Goal: Transaction & Acquisition: Purchase product/service

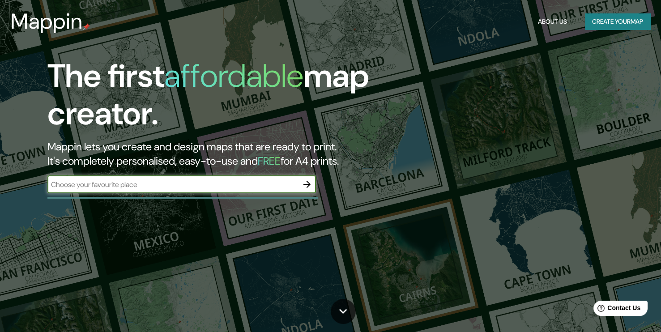
click at [309, 187] on icon "button" at bounding box center [307, 184] width 11 height 11
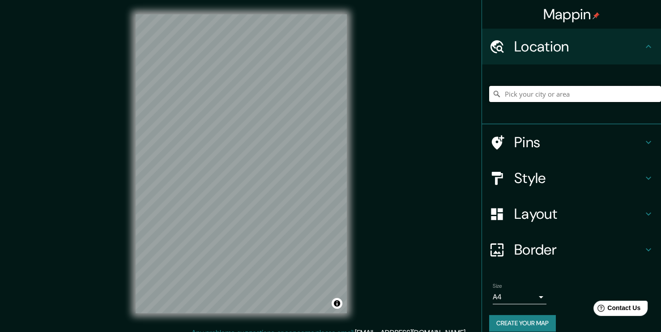
click at [569, 94] on input "Pick your city or area" at bounding box center [575, 94] width 172 height 16
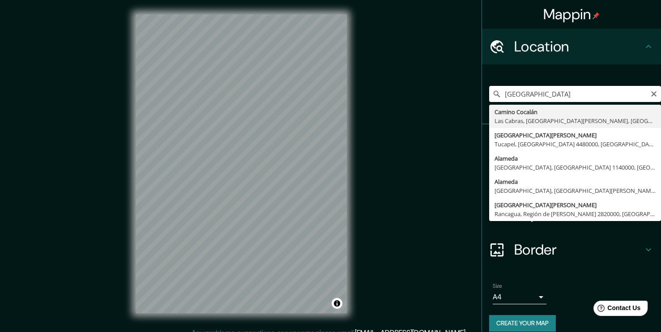
type input "[GEOGRAPHIC_DATA], [GEOGRAPHIC_DATA], [GEOGRAPHIC_DATA][PERSON_NAME] 9160000, […"
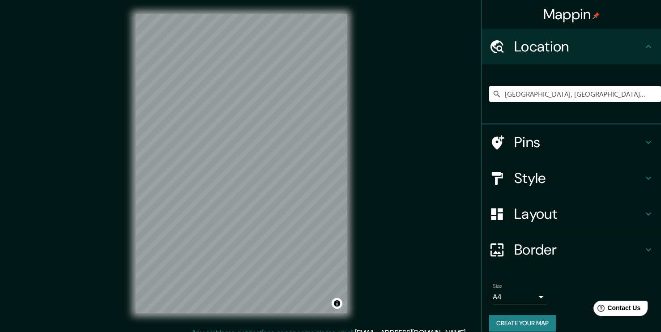
click at [121, 175] on div "© Mapbox © OpenStreetMap Improve this map" at bounding box center [241, 164] width 240 height 328
click at [365, 136] on div "Mappin Location [GEOGRAPHIC_DATA], [GEOGRAPHIC_DATA], [GEOGRAPHIC_DATA][PERSON_…" at bounding box center [330, 171] width 661 height 342
click at [544, 218] on h4 "Layout" at bounding box center [578, 214] width 129 height 18
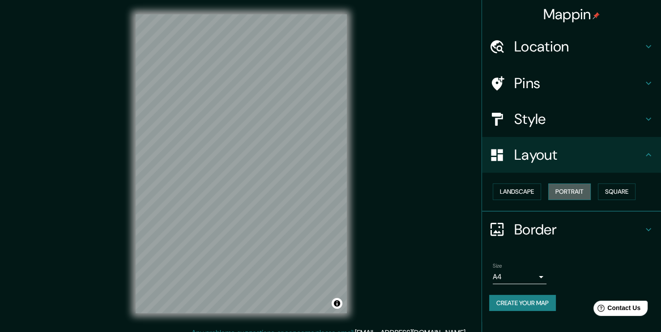
click at [576, 192] on button "Portrait" at bounding box center [569, 191] width 43 height 17
click at [527, 196] on button "Landscape" at bounding box center [517, 191] width 48 height 17
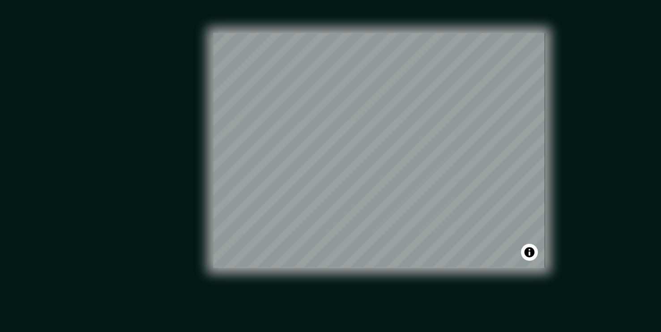
drag, startPoint x: 373, startPoint y: 180, endPoint x: 348, endPoint y: 189, distance: 26.6
click at [352, 188] on div "Mappin Location [GEOGRAPHIC_DATA], [GEOGRAPHIC_DATA], [GEOGRAPHIC_DATA][PERSON_…" at bounding box center [330, 171] width 661 height 342
